Goal: Use online tool/utility: Utilize a website feature to perform a specific function

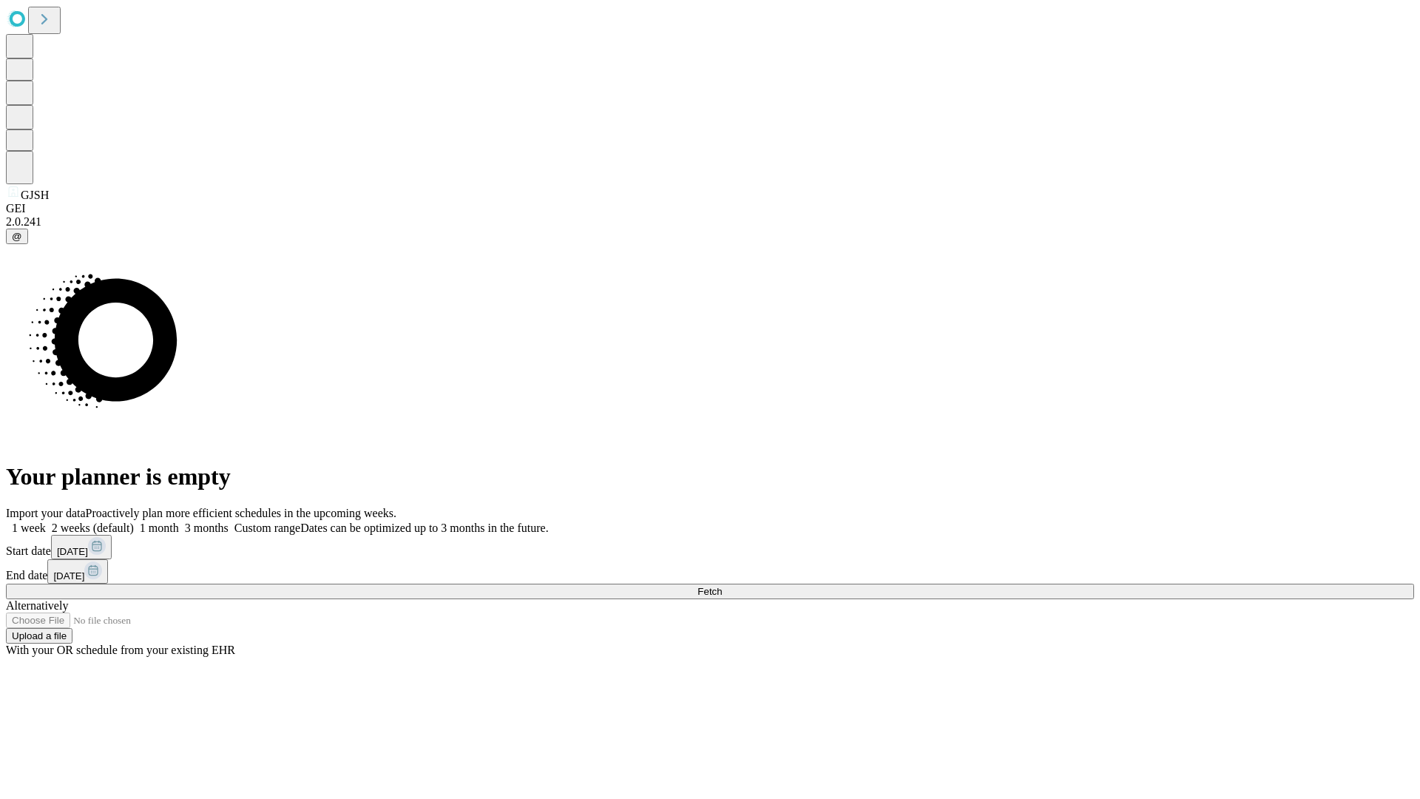
click at [722, 586] on span "Fetch" at bounding box center [709, 591] width 24 height 11
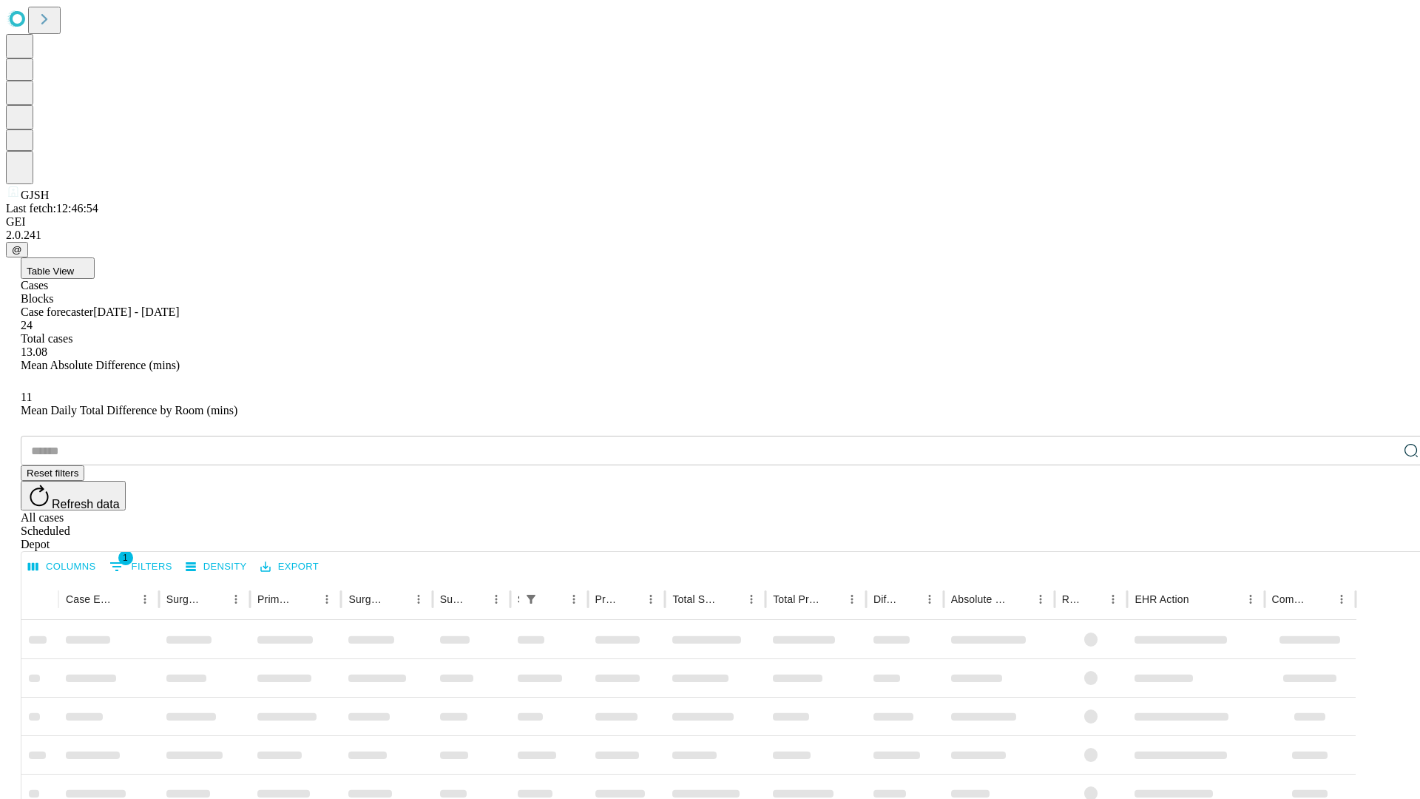
click at [74, 265] on span "Table View" at bounding box center [50, 270] width 47 height 11
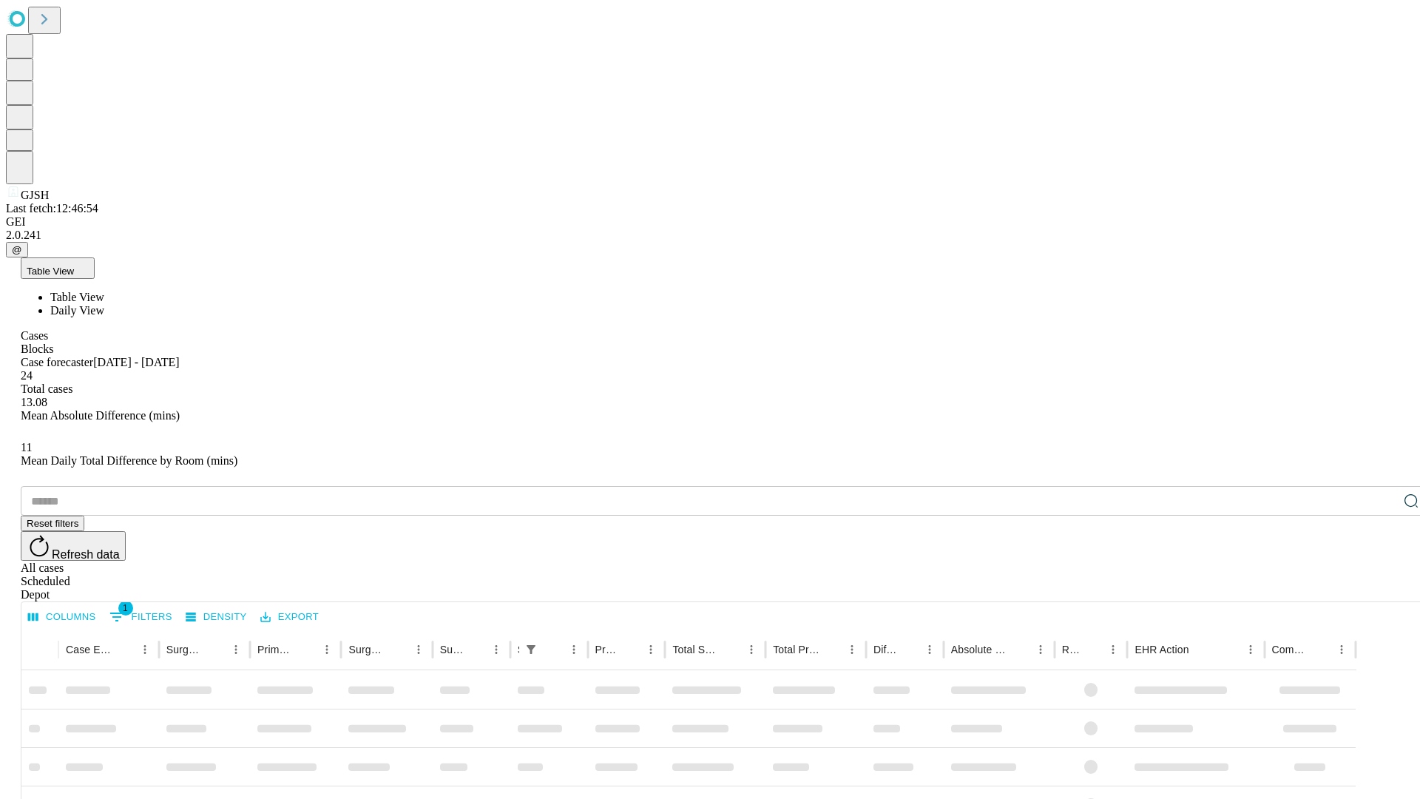
click at [104, 304] on span "Daily View" at bounding box center [77, 310] width 54 height 13
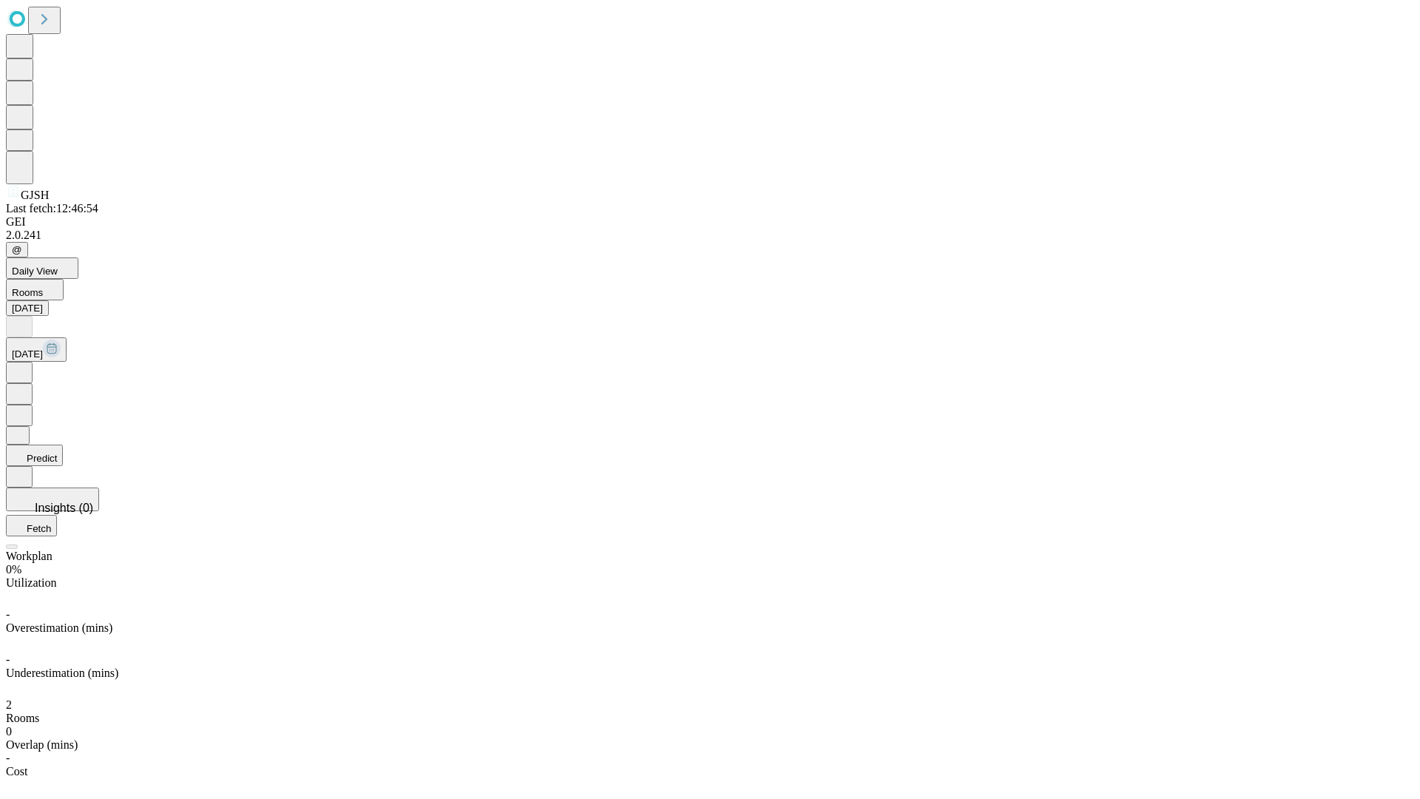
click at [63, 444] on button "Predict" at bounding box center [34, 454] width 57 height 21
